Goal: Navigation & Orientation: Find specific page/section

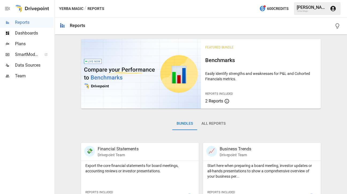
click at [207, 123] on button "All Reports" at bounding box center [213, 123] width 33 height 13
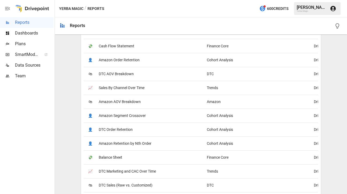
scroll to position [154, 0]
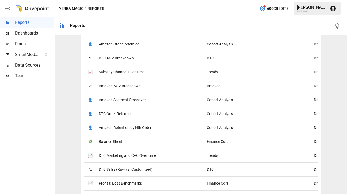
click at [156, 77] on div "📈 Sales By Channel Over Time" at bounding box center [144, 72] width 120 height 14
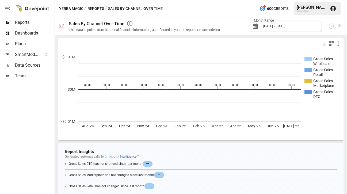
click at [332, 43] on icon "button" at bounding box center [332, 43] width 6 height 6
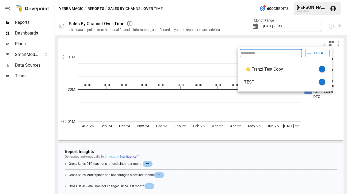
click at [320, 36] on div at bounding box center [173, 97] width 347 height 194
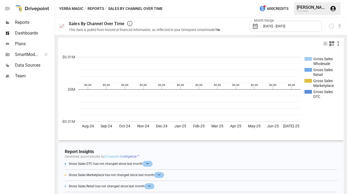
click at [277, 27] on span "[DATE] - [DATE]" at bounding box center [274, 26] width 22 height 4
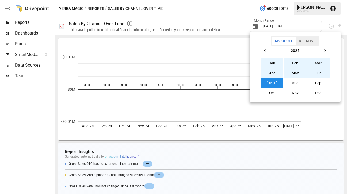
click at [239, 26] on div at bounding box center [173, 97] width 347 height 194
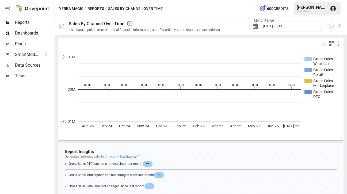
scroll to position [48, 0]
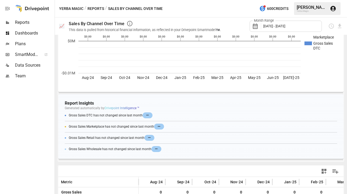
click at [144, 119] on div "Report Insights Generated automatically by Drivepoint Intelligence ™ Drivepoint…" at bounding box center [200, 133] width 285 height 78
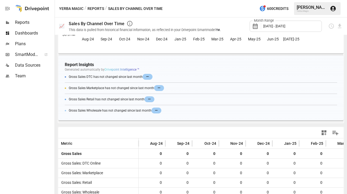
scroll to position [131, 0]
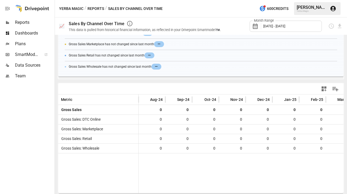
click at [25, 31] on span "Dashboards" at bounding box center [34, 33] width 39 height 6
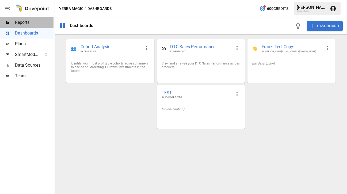
click at [29, 24] on span "Reports" at bounding box center [34, 22] width 39 height 6
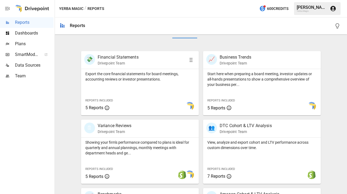
scroll to position [101, 0]
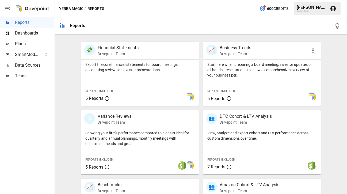
click at [237, 54] on p "Drivepoint Team" at bounding box center [236, 53] width 32 height 5
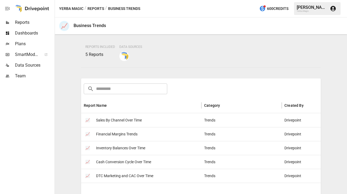
scroll to position [54, 0]
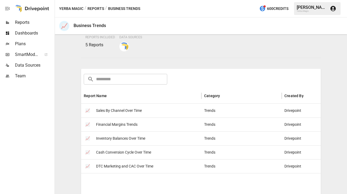
click at [143, 111] on div "📈 Sales By Channel Over Time" at bounding box center [141, 111] width 120 height 14
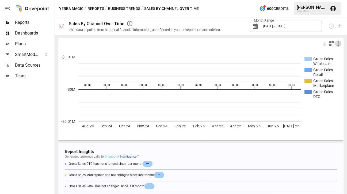
click at [339, 45] on icon "button" at bounding box center [338, 43] width 6 height 6
click at [248, 45] on div at bounding box center [173, 97] width 347 height 194
click at [25, 22] on span "Reports" at bounding box center [34, 22] width 39 height 6
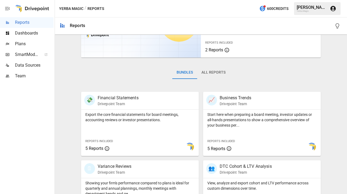
scroll to position [73, 0]
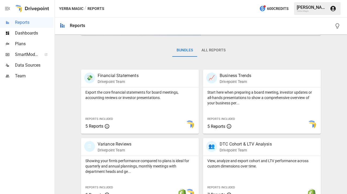
click at [221, 51] on button "All Reports" at bounding box center [213, 50] width 33 height 13
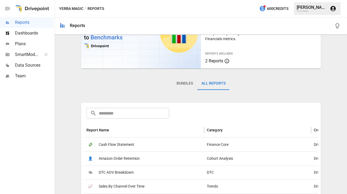
scroll to position [0, 0]
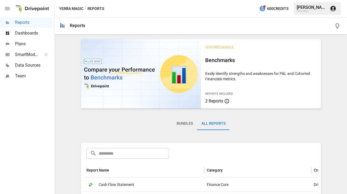
click at [40, 34] on span "Dashboards" at bounding box center [34, 33] width 39 height 6
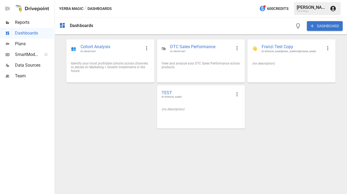
click at [28, 21] on span "Reports" at bounding box center [34, 22] width 39 height 6
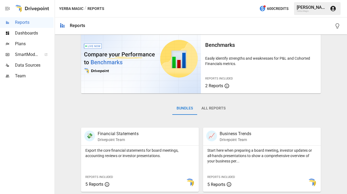
scroll to position [20, 0]
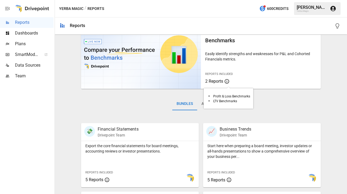
click at [217, 83] on span "2 Reports" at bounding box center [214, 81] width 18 height 5
click at [216, 105] on button "All Reports" at bounding box center [213, 103] width 33 height 13
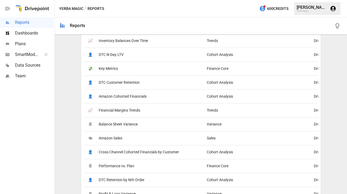
scroll to position [357, 0]
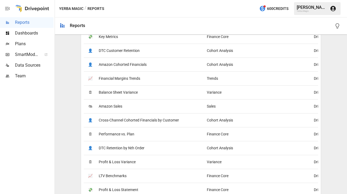
click at [164, 136] on div "🗓 Performance vs. Plan" at bounding box center [144, 134] width 120 height 14
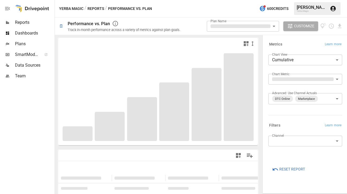
scroll to position [6, 0]
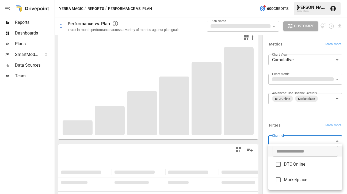
click at [300, 0] on body "**********" at bounding box center [173, 0] width 347 height 0
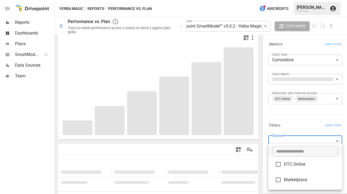
click at [293, 166] on span "DTC Online" at bounding box center [311, 164] width 54 height 6
type input "**********"
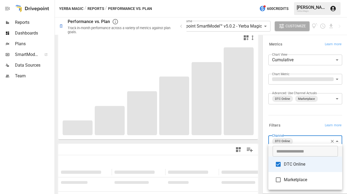
click at [326, 97] on div at bounding box center [173, 97] width 347 height 194
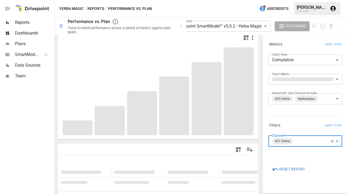
click at [336, 0] on body "**********" at bounding box center [173, 0] width 347 height 0
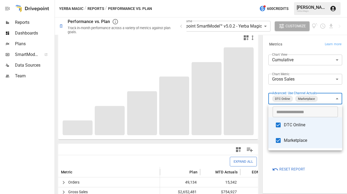
click at [297, 91] on div at bounding box center [173, 97] width 347 height 194
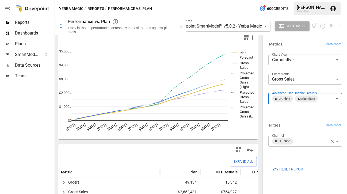
click at [91, 7] on button "Reports" at bounding box center [96, 8] width 17 height 7
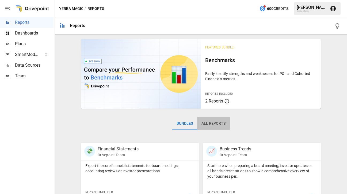
click at [213, 123] on button "All Reports" at bounding box center [213, 123] width 33 height 13
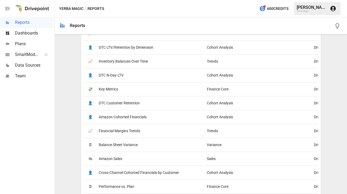
scroll to position [353, 0]
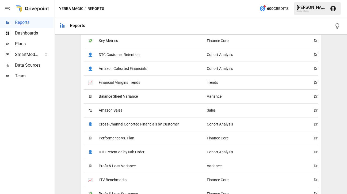
click at [164, 112] on div "🛍 Amazon Sales" at bounding box center [144, 110] width 120 height 14
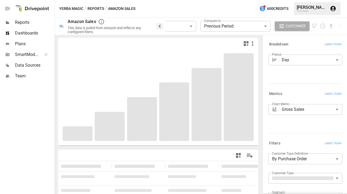
click at [159, 25] on icon "button" at bounding box center [160, 26] width 6 height 6
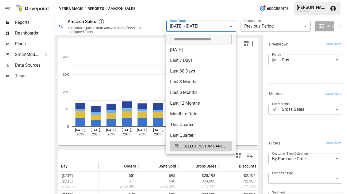
click at [191, 0] on body "**********" at bounding box center [173, 0] width 347 height 0
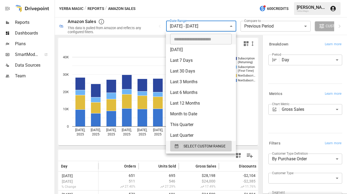
click at [195, 75] on li "Last 30 Days" at bounding box center [201, 71] width 70 height 11
type input "**********"
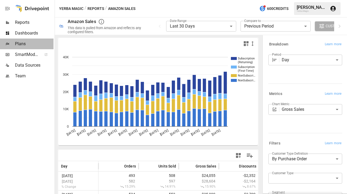
click at [38, 46] on span "Plans" at bounding box center [34, 44] width 39 height 6
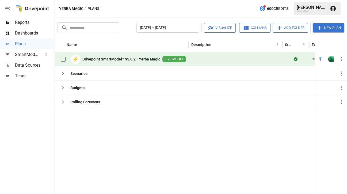
click at [35, 36] on span "Dashboards" at bounding box center [34, 33] width 39 height 6
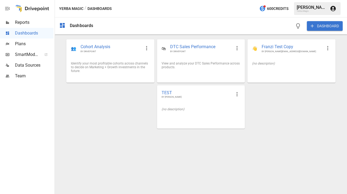
click at [36, 25] on span "Reports" at bounding box center [34, 22] width 39 height 6
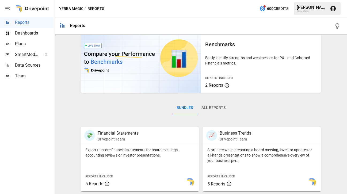
scroll to position [64, 0]
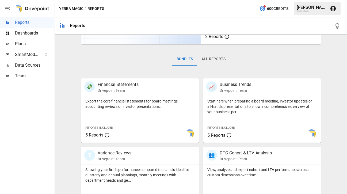
click at [219, 60] on button "All Reports" at bounding box center [213, 59] width 33 height 13
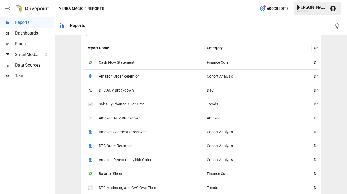
scroll to position [131, 0]
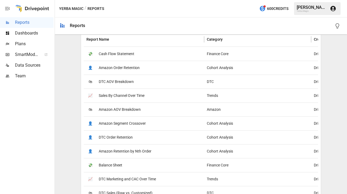
click at [195, 98] on div "📈 Sales By Channel Over Time" at bounding box center [144, 96] width 120 height 14
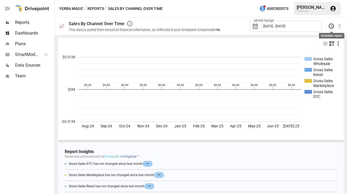
click at [331, 28] on icon "Schedule report" at bounding box center [331, 26] width 5 height 5
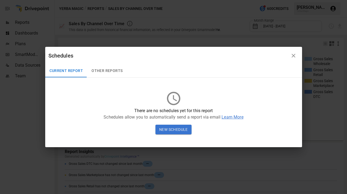
click at [102, 72] on button "Other Reports" at bounding box center [107, 70] width 40 height 13
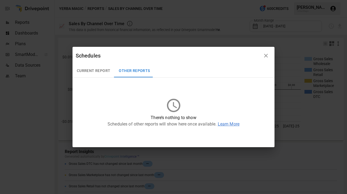
click at [266, 53] on icon "button" at bounding box center [266, 55] width 6 height 6
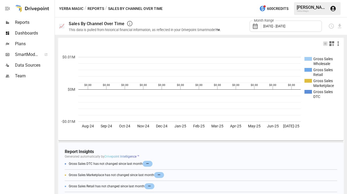
click at [271, 25] on span "[DATE] - [DATE]" at bounding box center [274, 26] width 22 height 4
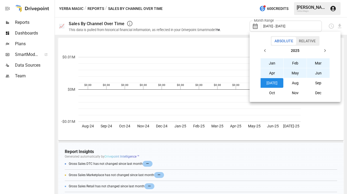
click at [248, 17] on div at bounding box center [173, 97] width 347 height 194
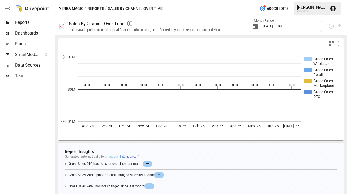
click at [30, 23] on span "Reports" at bounding box center [34, 22] width 39 height 6
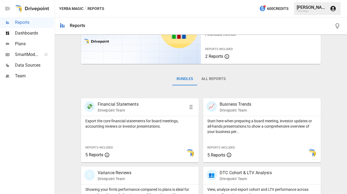
scroll to position [108, 0]
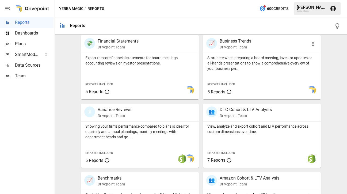
click at [222, 75] on div "Start here when preparing a board meeting, investor updates or all-hands presen…" at bounding box center [262, 76] width 118 height 46
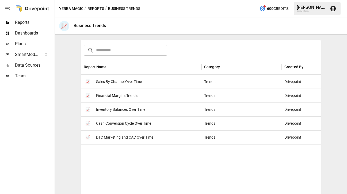
scroll to position [83, 0]
click at [159, 86] on div "📈 Sales By Channel Over Time" at bounding box center [141, 81] width 120 height 14
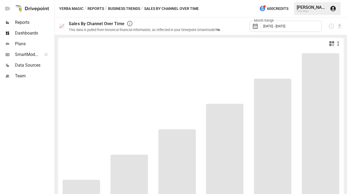
click at [127, 25] on icon "button" at bounding box center [130, 23] width 6 height 6
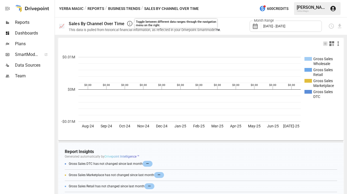
click at [134, 15] on div "Yerba Magic / Reports / Business Trends / Sales By Channel Over Time 600 Credit…" at bounding box center [201, 8] width 292 height 17
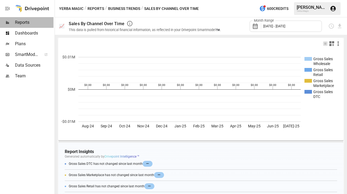
click at [34, 25] on span "Reports" at bounding box center [34, 22] width 39 height 6
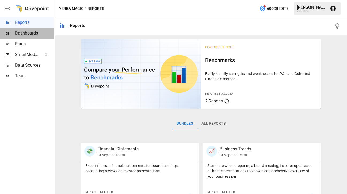
click at [28, 29] on div "Dashboards" at bounding box center [27, 33] width 54 height 11
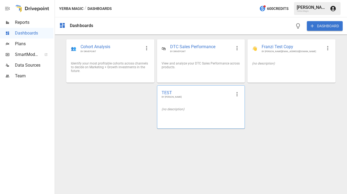
click at [193, 114] on div "(no description)" at bounding box center [200, 109] width 87 height 12
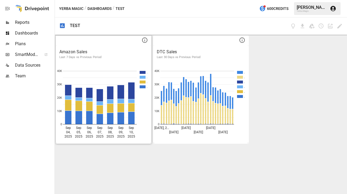
click at [146, 41] on icon at bounding box center [145, 40] width 6 height 6
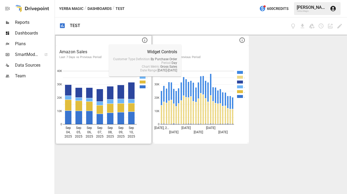
click at [146, 41] on icon at bounding box center [145, 40] width 6 height 6
click at [265, 100] on div "Amazon Sales Last 7 Days vs Previous Period . . . . [DATE] [DATE] [DATE] [DATE]…" at bounding box center [201, 114] width 292 height 159
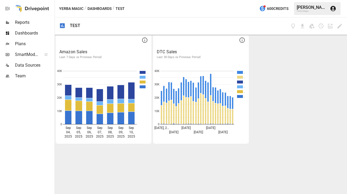
click at [33, 11] on div at bounding box center [32, 8] width 34 height 17
